Goal: Information Seeking & Learning: Understand process/instructions

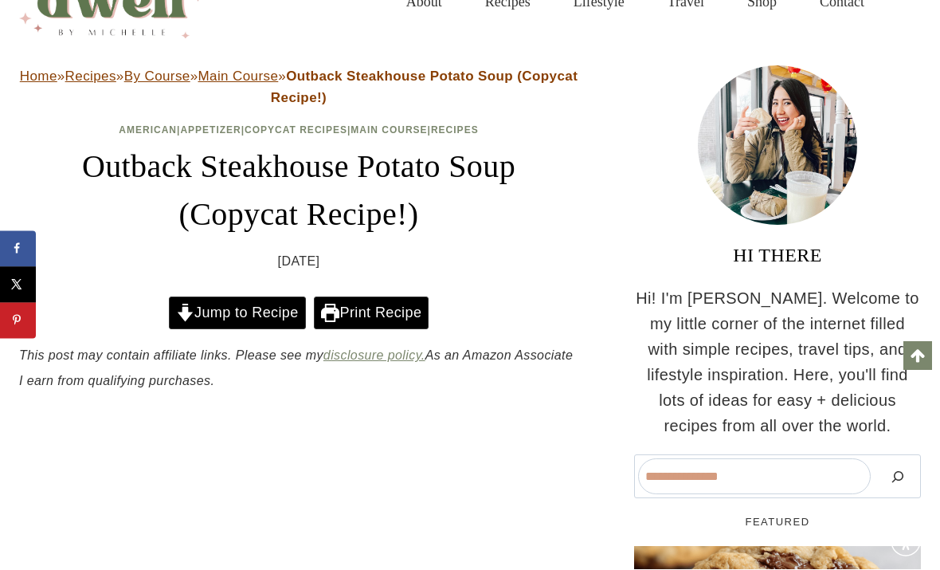
scroll to position [84, 0]
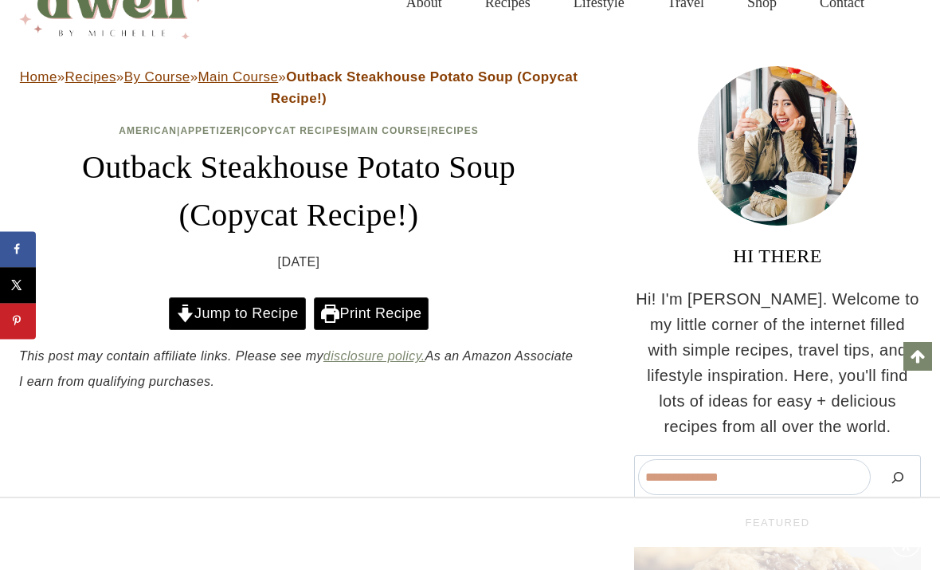
click at [116, 113] on header "Home » Recipes » By Course » Main Course » Outback Steakhouse Potato Soup (Copy…" at bounding box center [298, 169] width 559 height 206
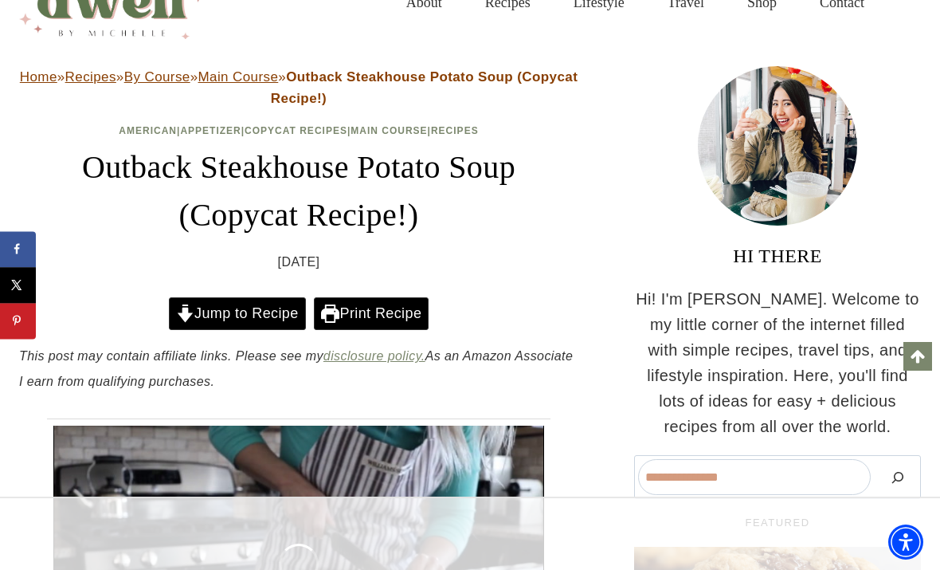
scroll to position [0, 0]
click at [282, 315] on link "Jump to Recipe" at bounding box center [237, 313] width 137 height 33
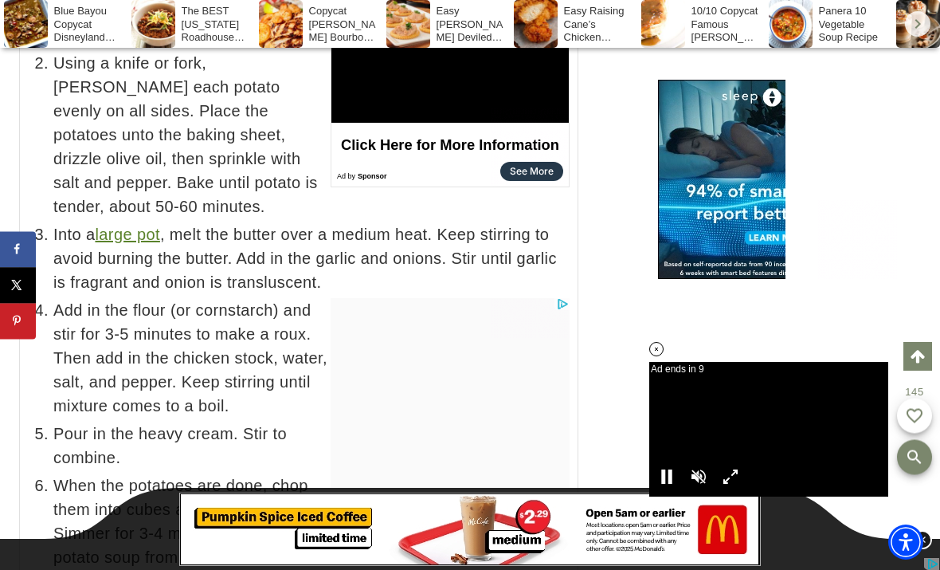
click at [2, 123] on div "Home » Recipes » By Course » Main Course » Outback Steakhouse Potato Soup (Copy…" at bounding box center [470, 373] width 940 height 17932
